Goal: Task Accomplishment & Management: Manage account settings

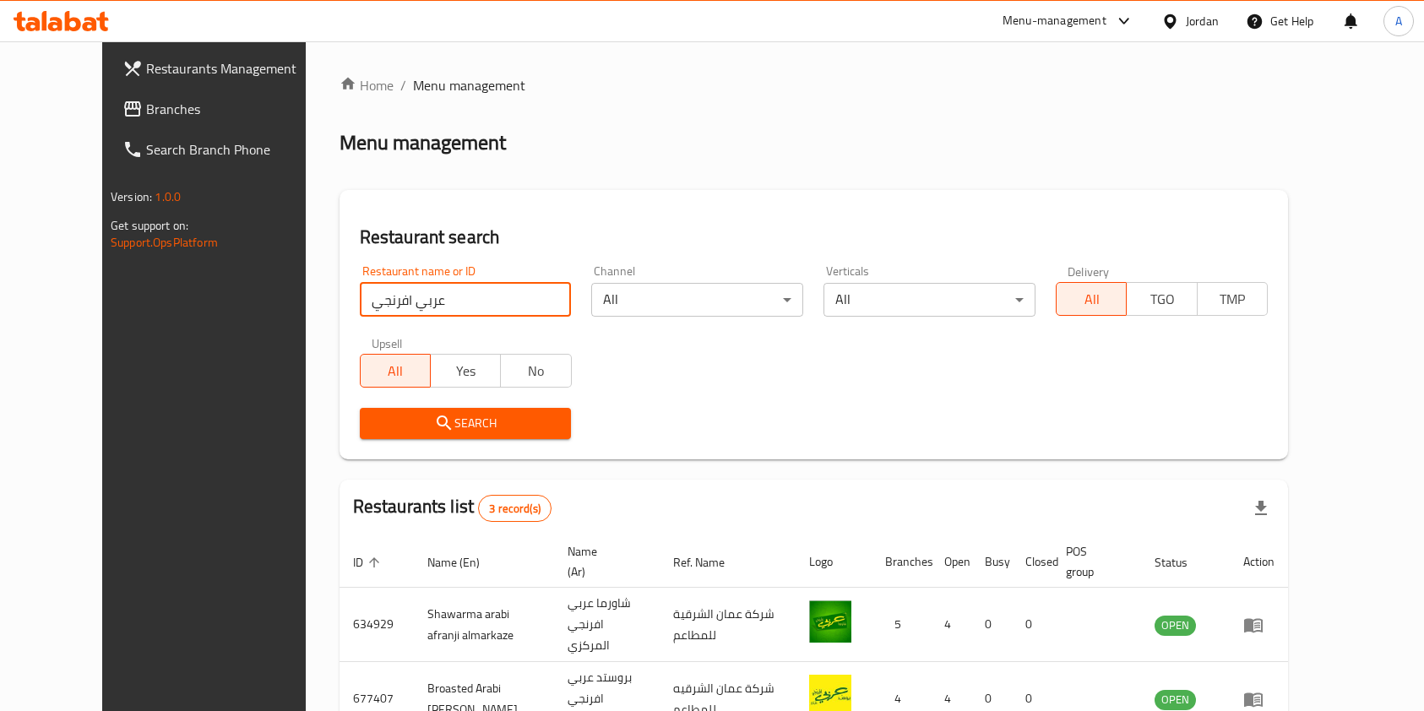
scroll to position [146, 0]
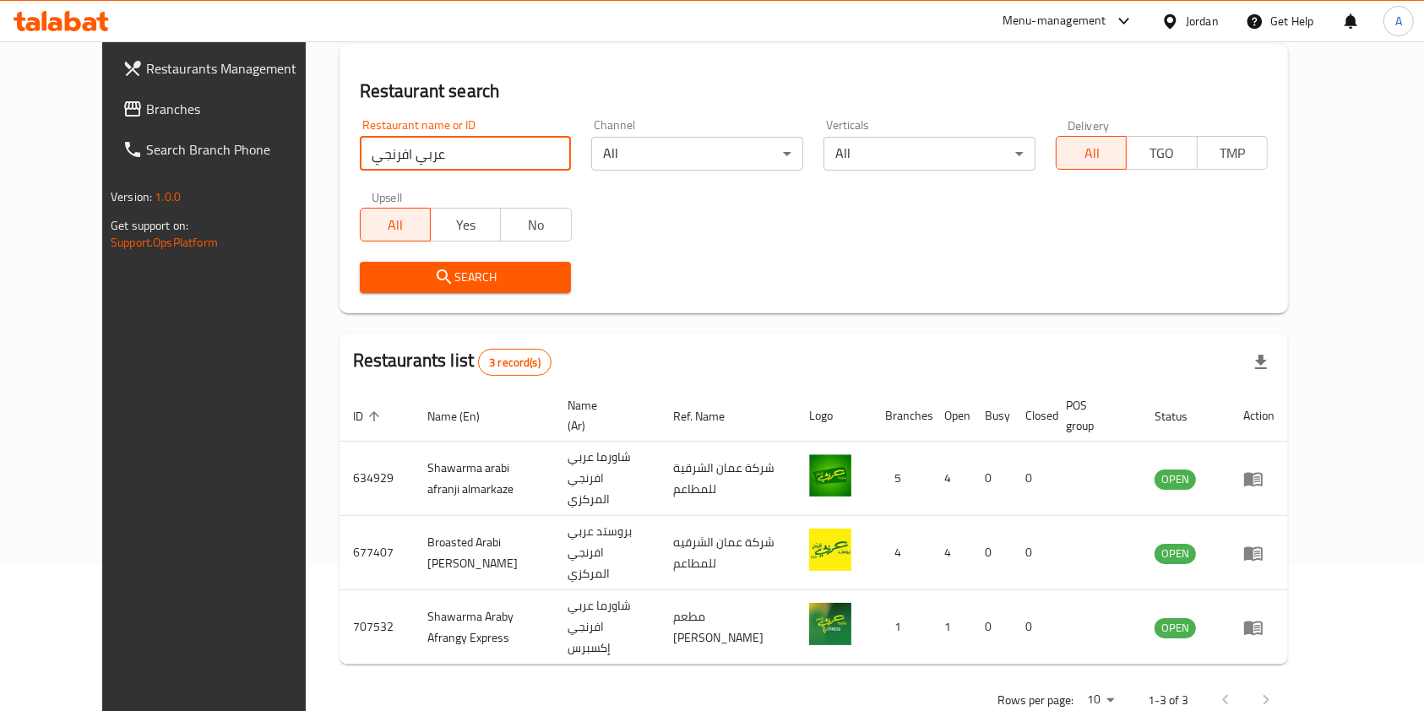
click at [451, 159] on input "عربي افرنجي" at bounding box center [466, 154] width 212 height 34
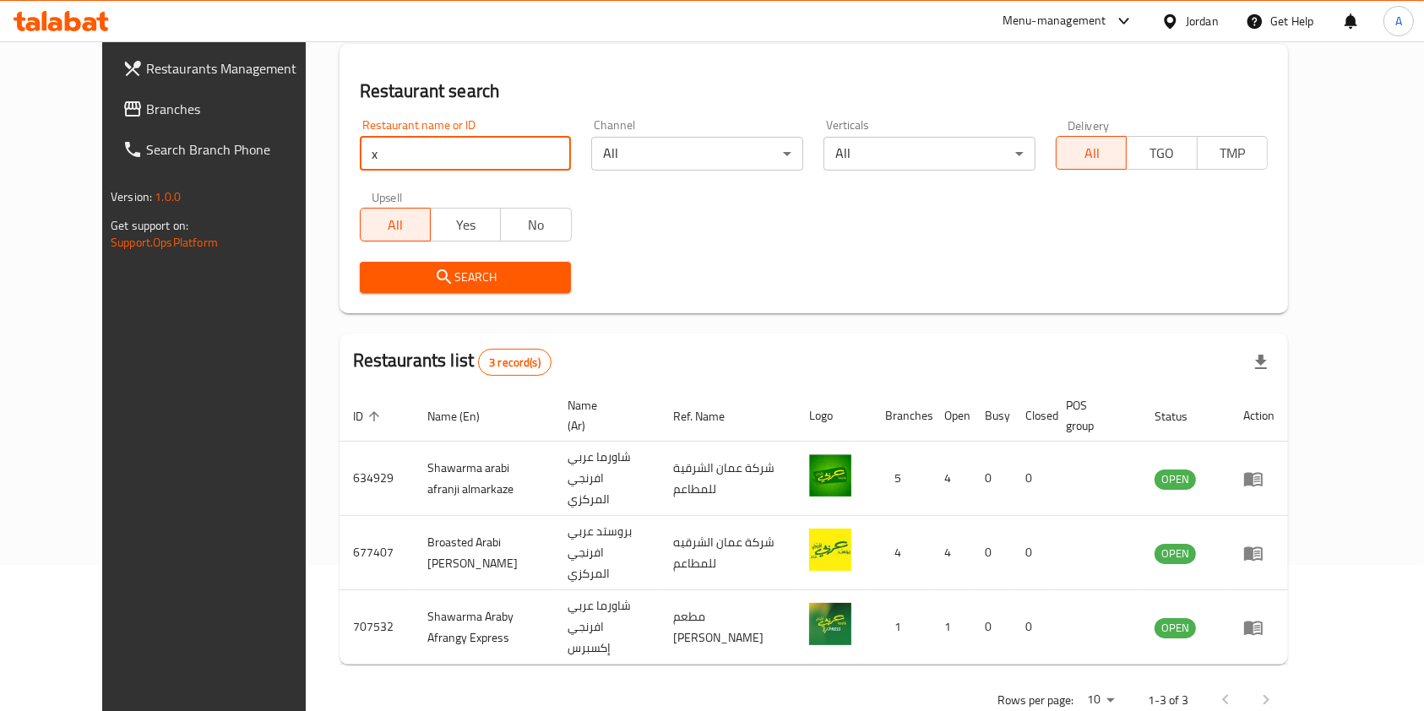
type input "x burger"
click button "Search" at bounding box center [466, 277] width 212 height 31
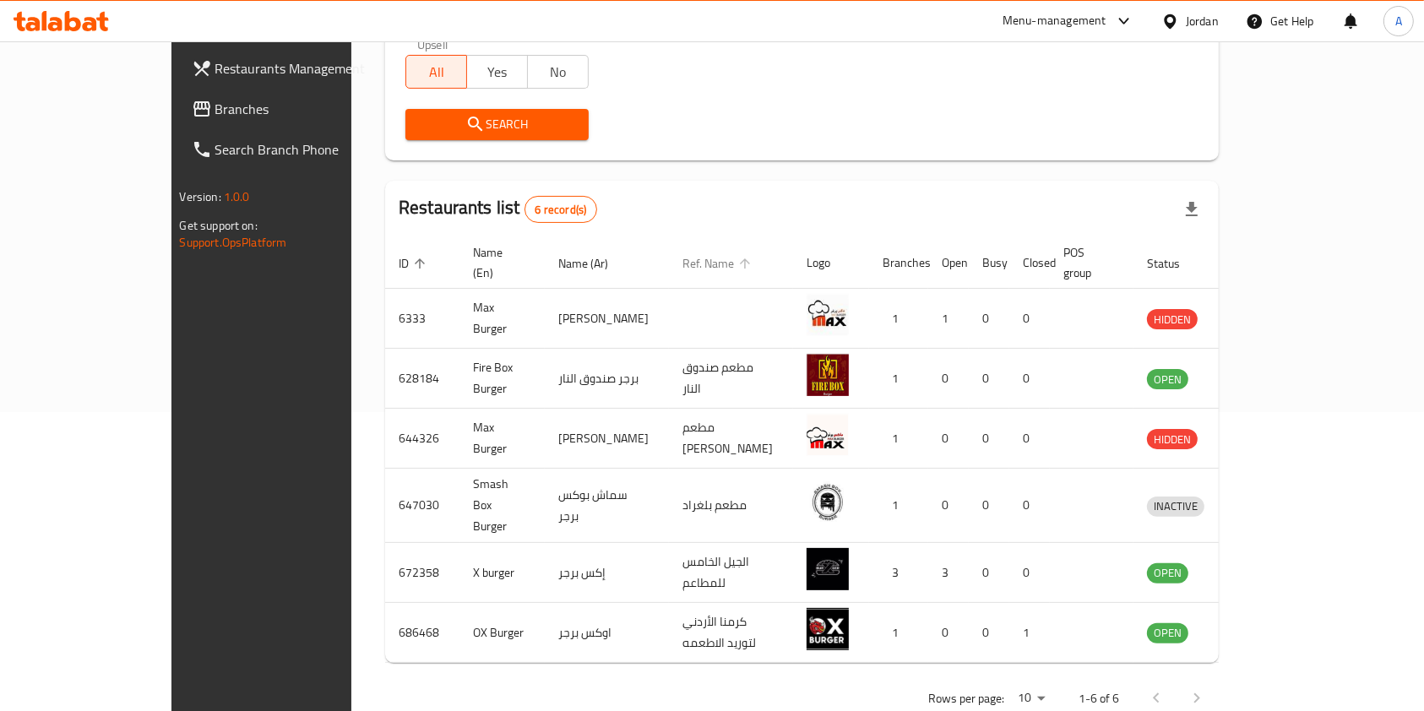
scroll to position [304, 0]
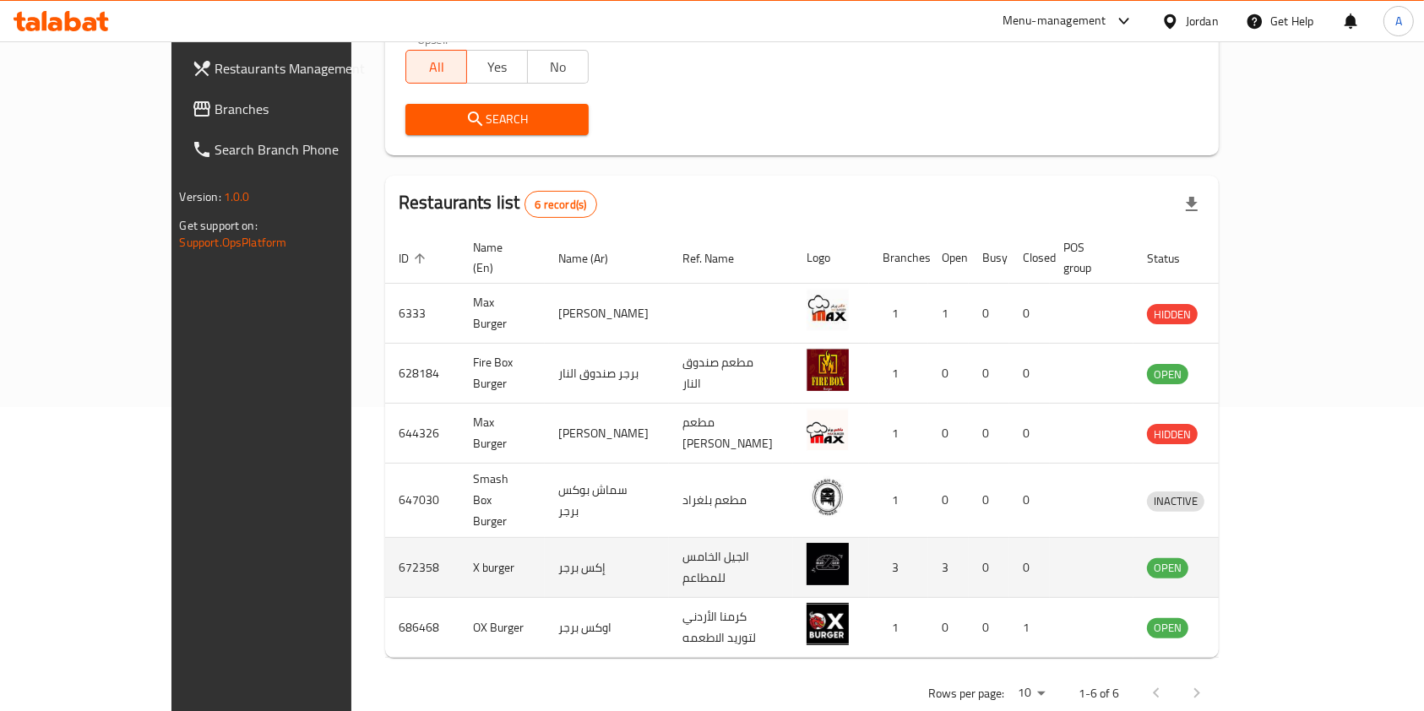
click at [1258, 562] on icon "enhanced table" at bounding box center [1248, 569] width 19 height 14
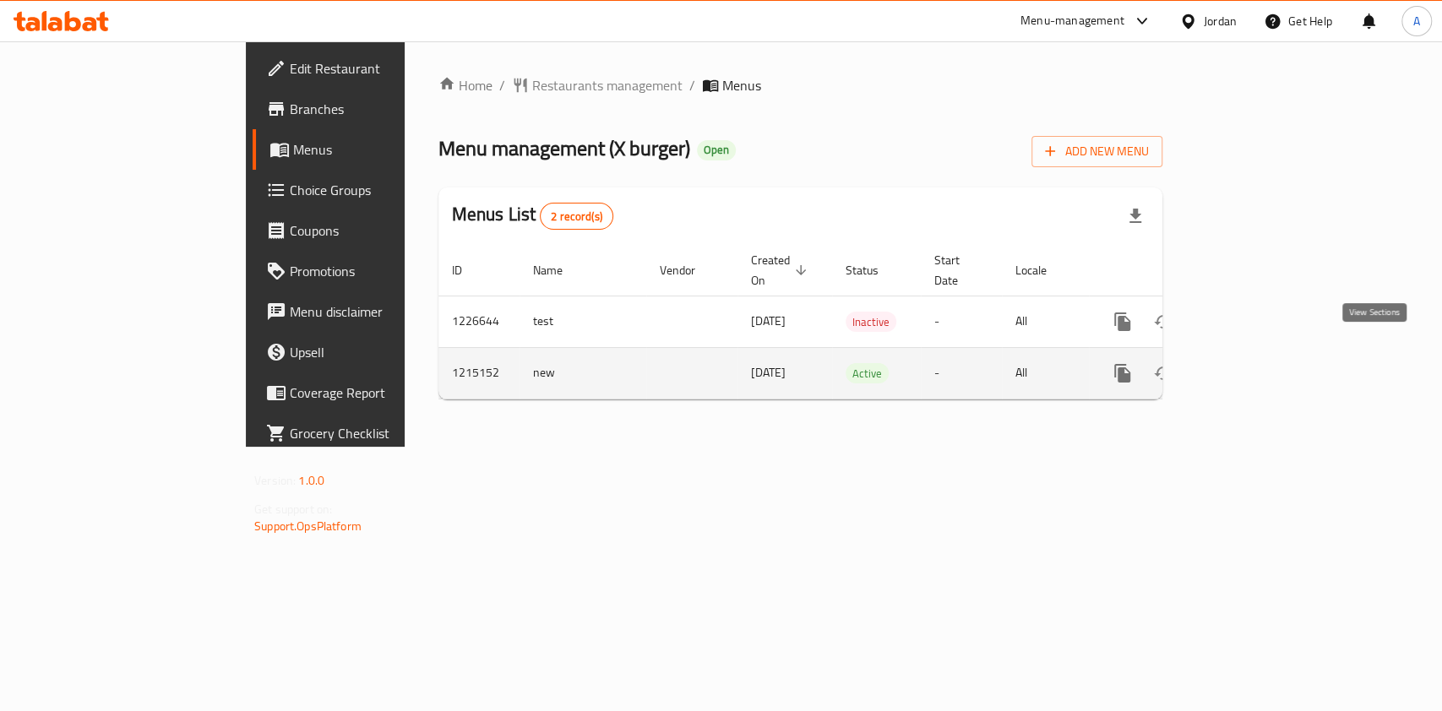
click at [1252, 366] on icon "enhanced table" at bounding box center [1244, 373] width 15 height 15
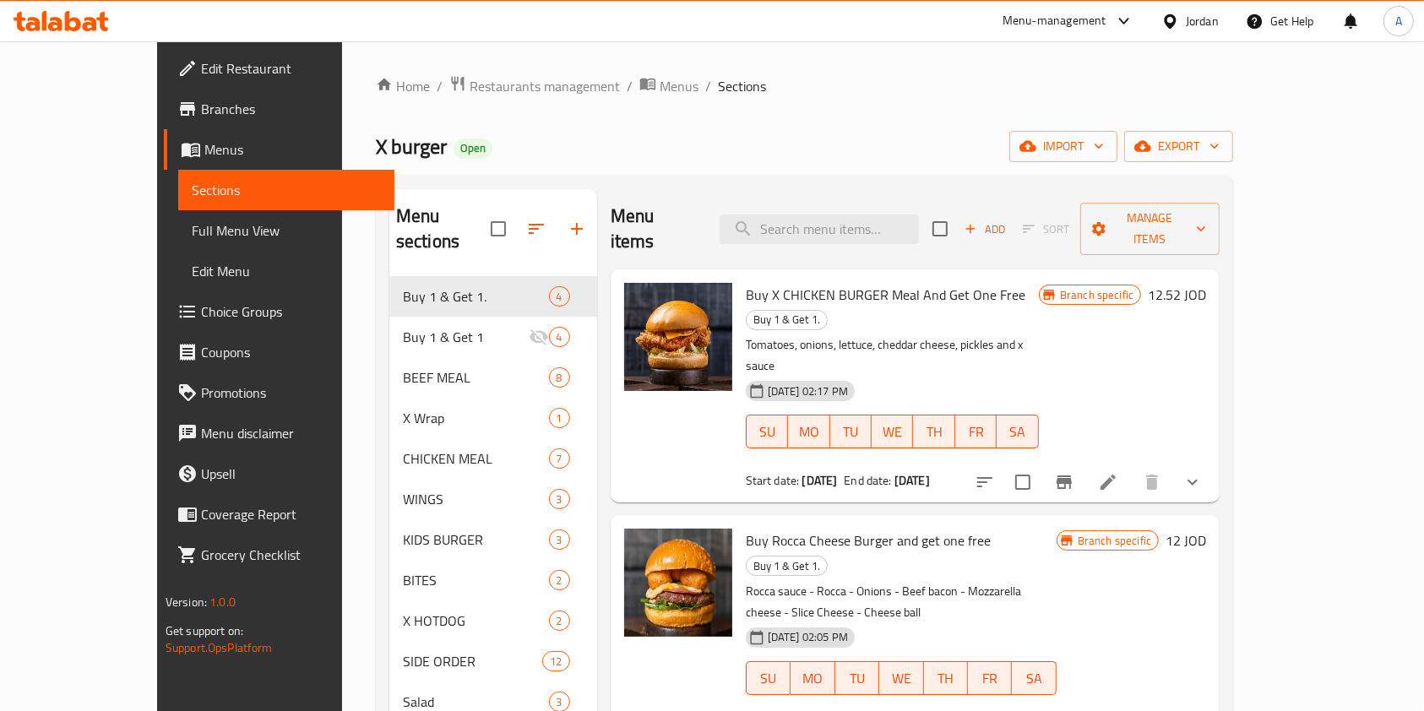
click at [201, 69] on span "Edit Restaurant" at bounding box center [291, 68] width 181 height 20
